Goal: Navigation & Orientation: Find specific page/section

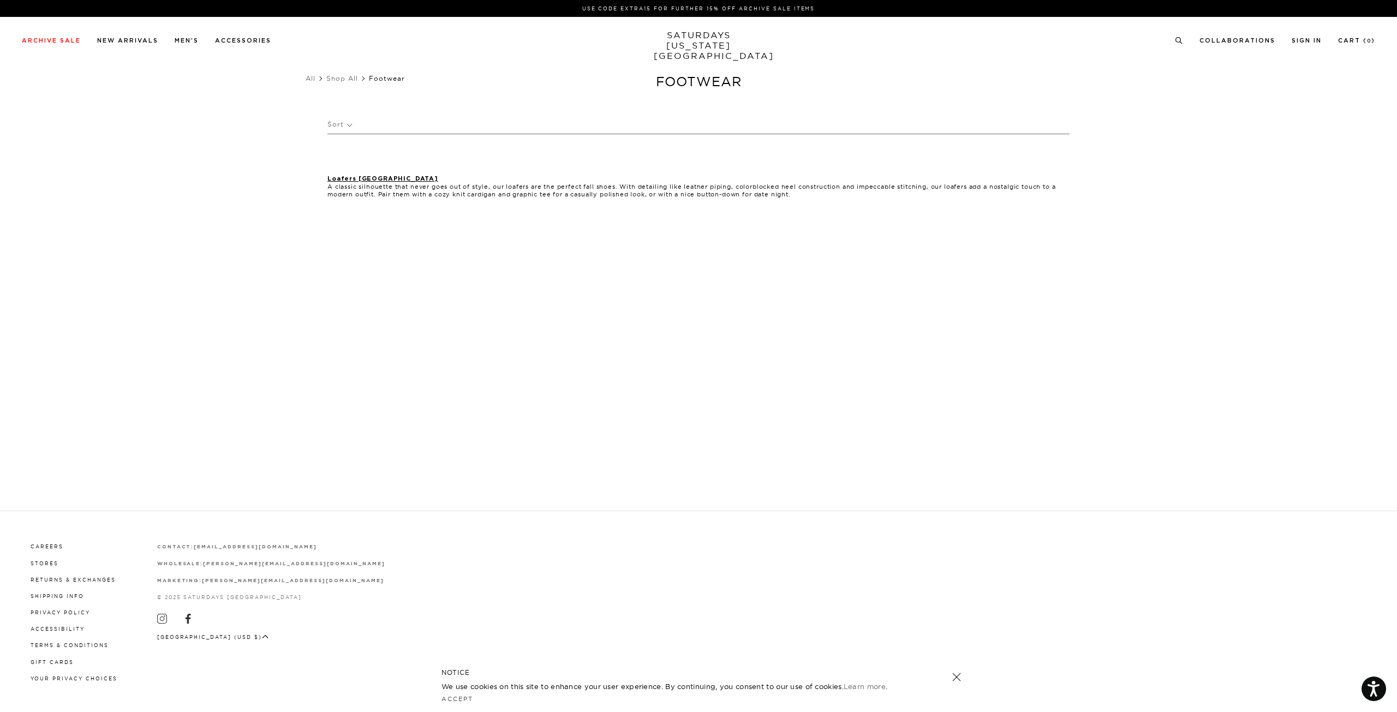
click at [136, 45] on div "Archive Sale Men's Tees Shirts Shorts Swim Knitwear Pants Sweats Women's" at bounding box center [698, 40] width 1397 height 46
click at [136, 39] on link "New Arrivals" at bounding box center [127, 41] width 61 height 6
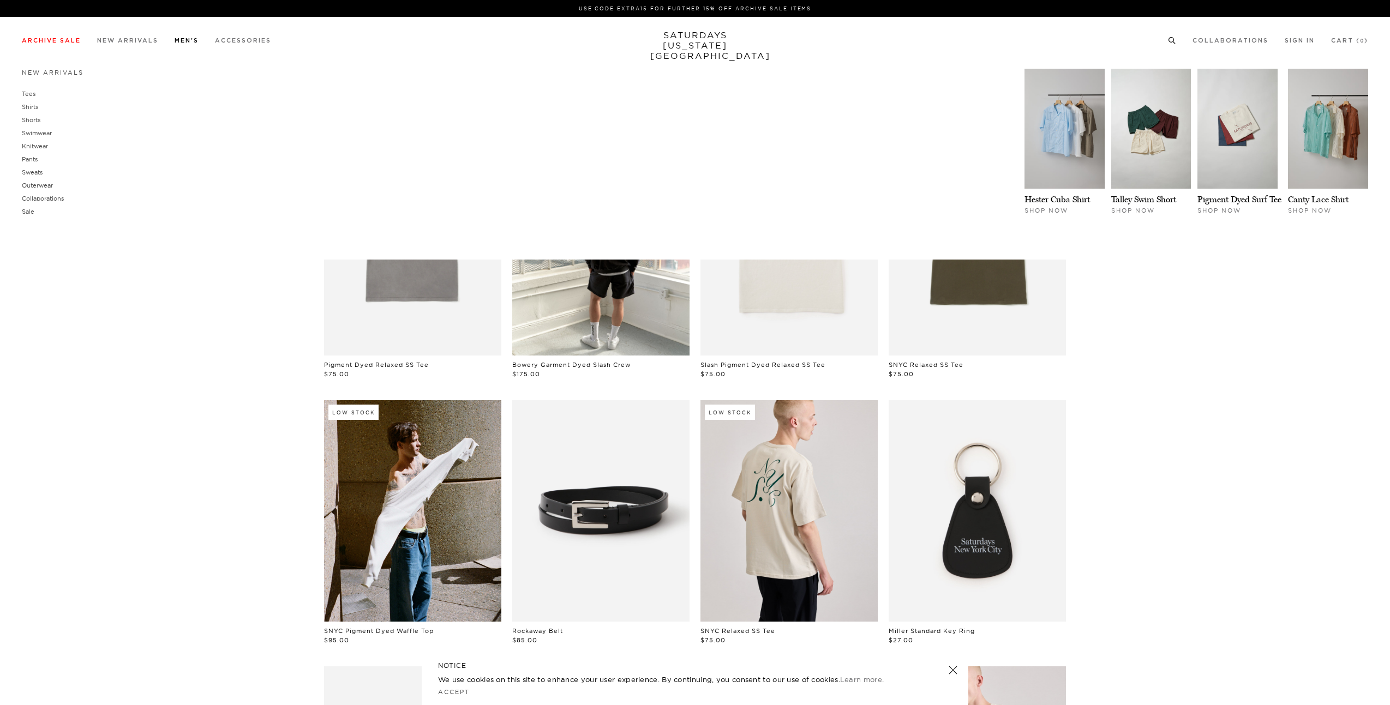
click at [184, 39] on link "Men's" at bounding box center [187, 41] width 24 height 6
